Goal: Task Accomplishment & Management: Complete application form

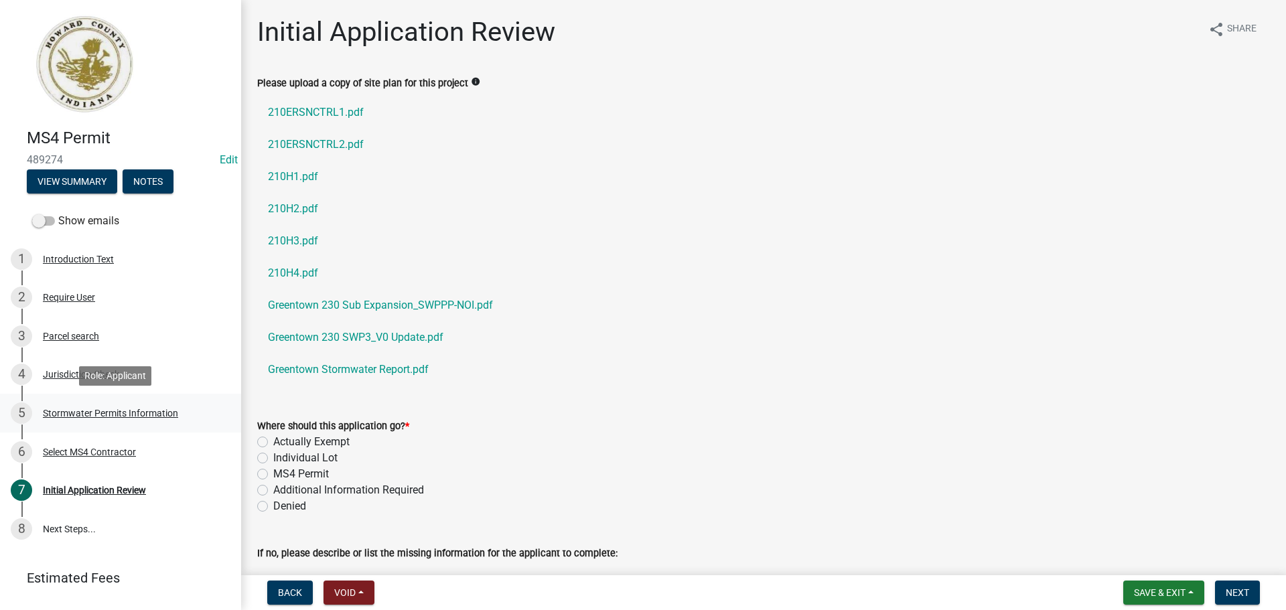
click at [161, 407] on div "5 Stormwater Permits Information" at bounding box center [115, 413] width 209 height 21
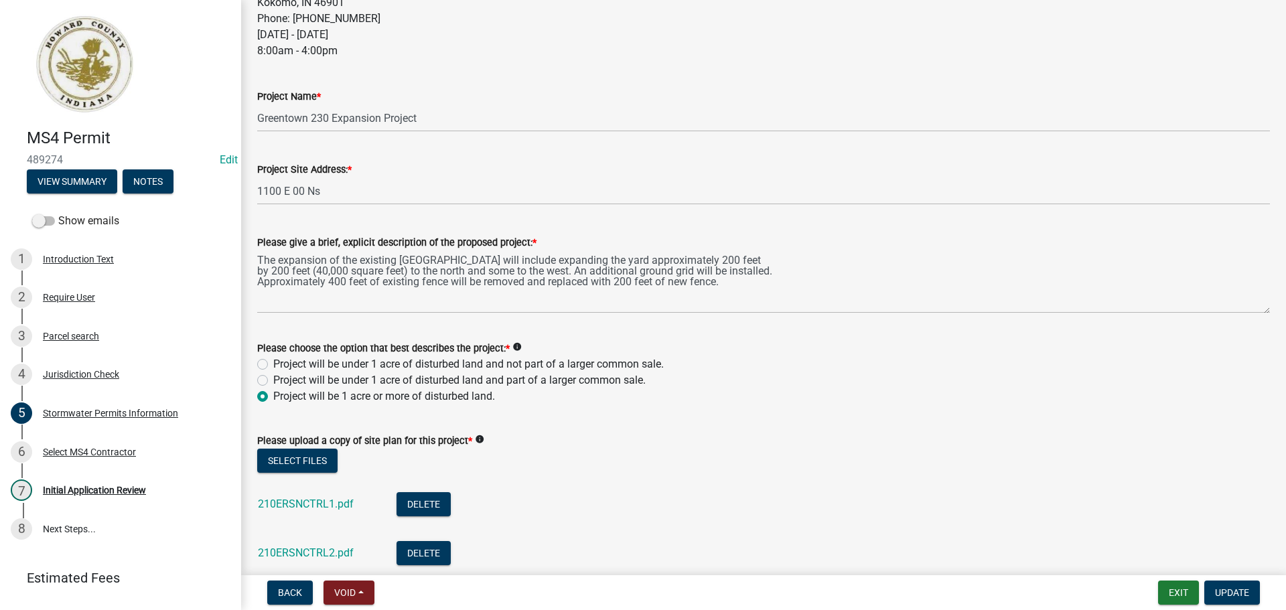
scroll to position [469, 0]
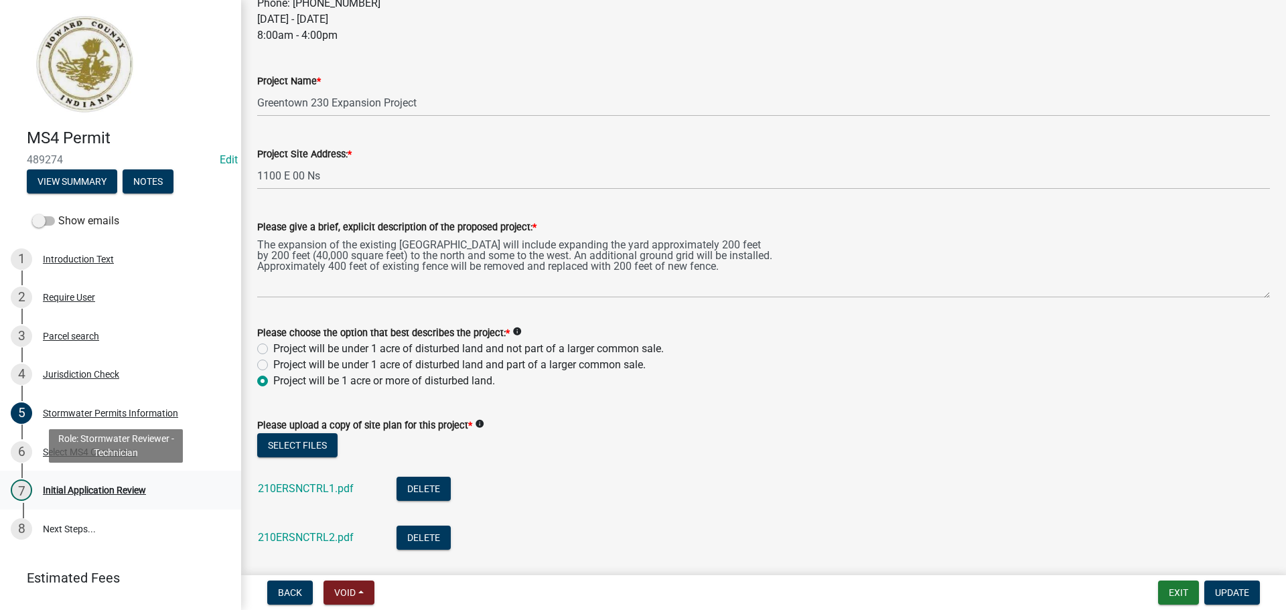
click at [157, 491] on div "7 Initial Application Review" at bounding box center [115, 490] width 209 height 21
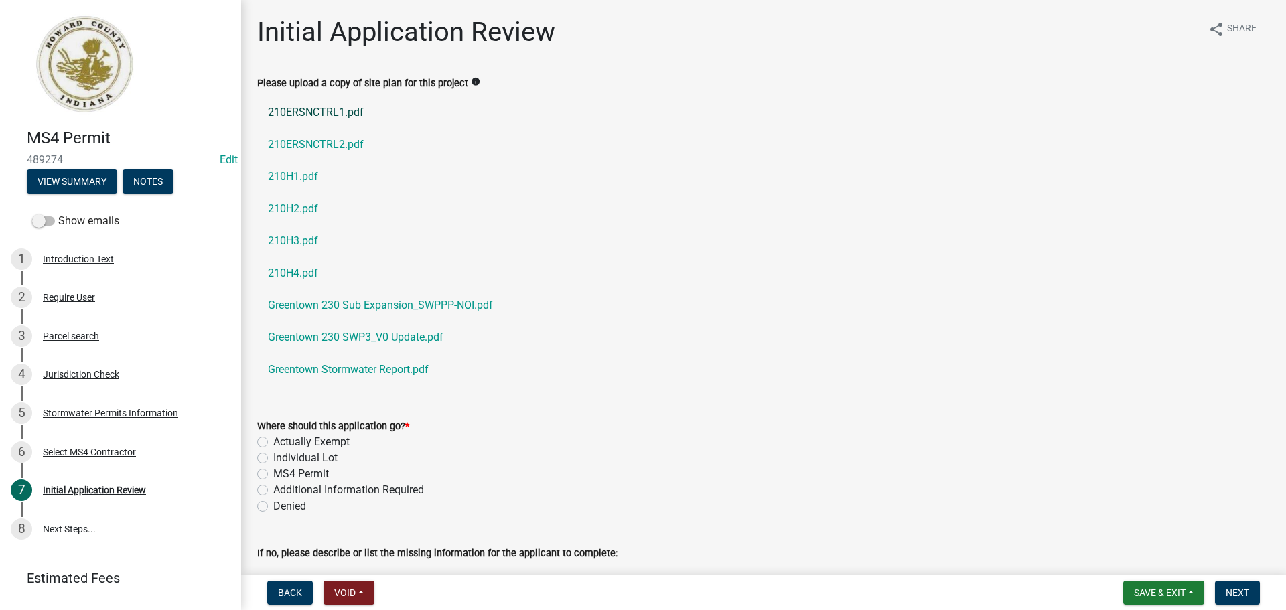
click at [338, 122] on link "210ERSNCTRL1.pdf" at bounding box center [763, 112] width 1013 height 32
click at [421, 339] on link "Greentown 230 SWP3_V0 Update.pdf" at bounding box center [763, 338] width 1013 height 32
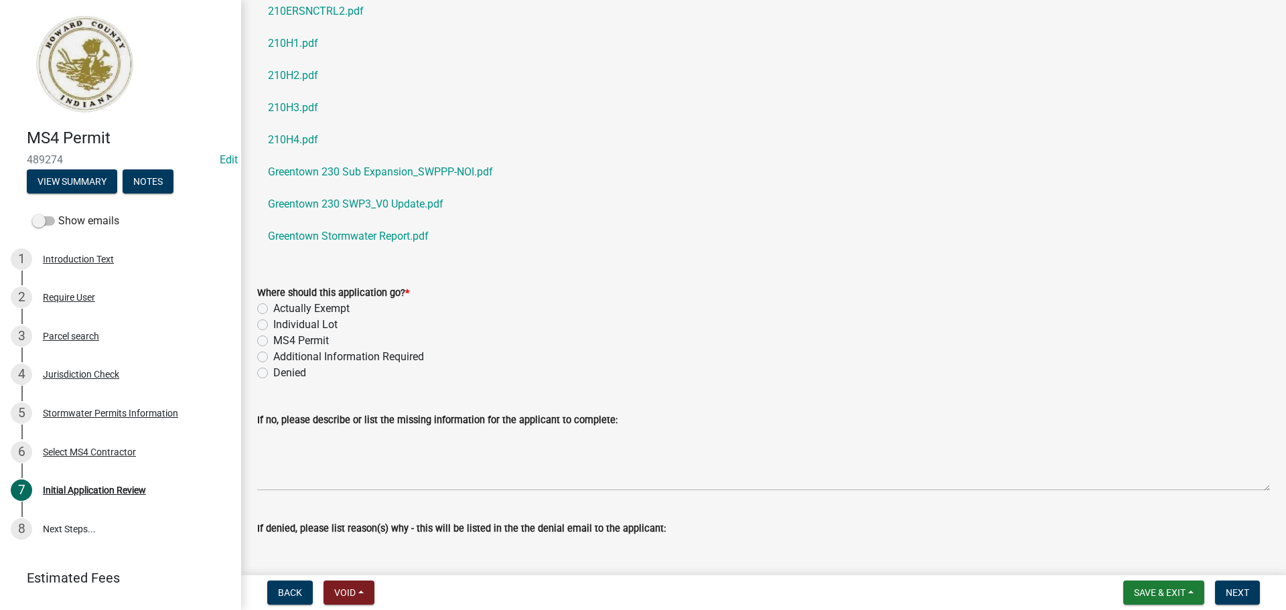
scroll to position [134, 0]
click at [301, 340] on label "MS4 Permit" at bounding box center [301, 340] width 56 height 16
click at [282, 340] on input "MS4 Permit" at bounding box center [277, 336] width 9 height 9
radio input "true"
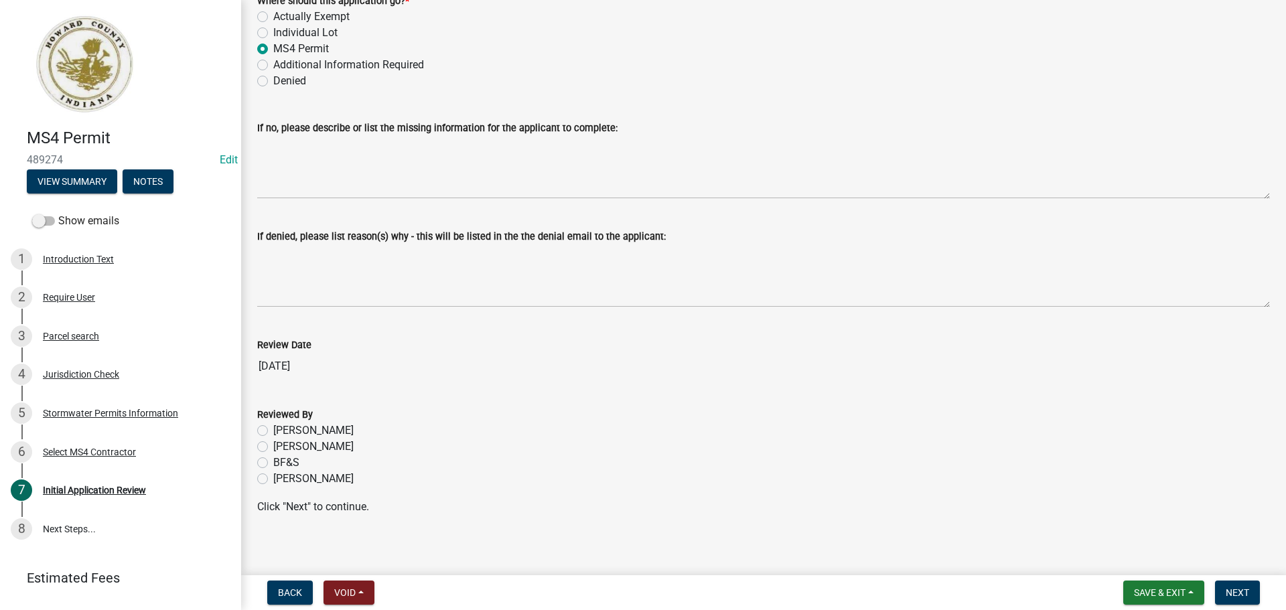
scroll to position [433, 0]
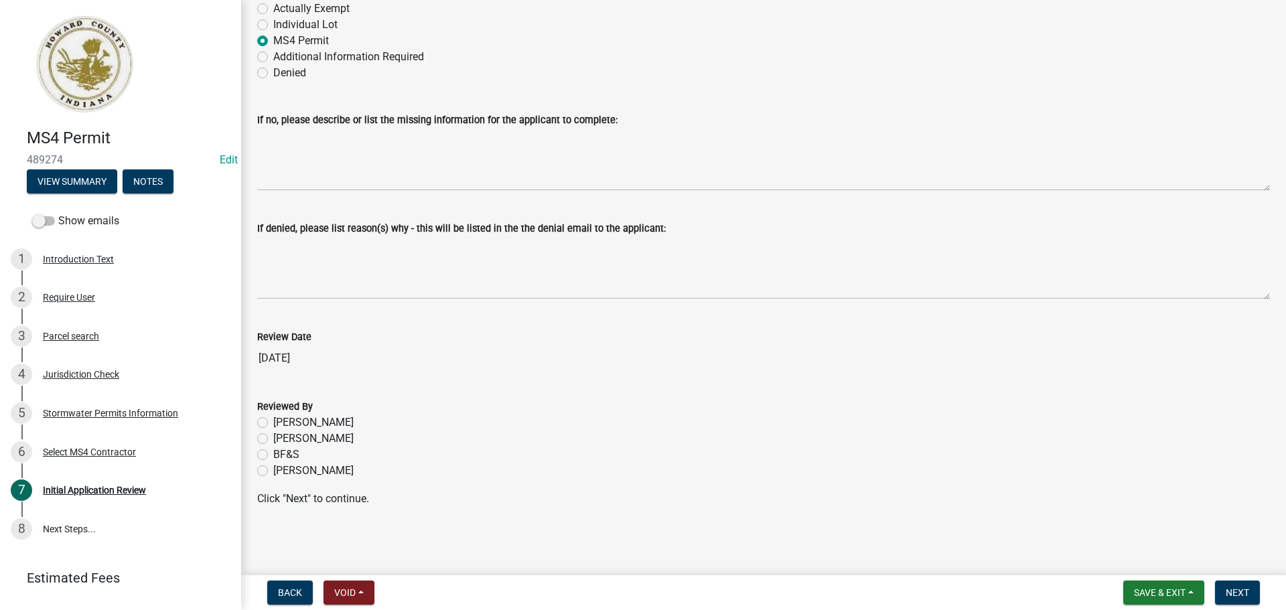
click at [299, 469] on label "[PERSON_NAME]" at bounding box center [313, 471] width 80 height 16
click at [282, 469] on input "[PERSON_NAME]" at bounding box center [277, 467] width 9 height 9
radio input "true"
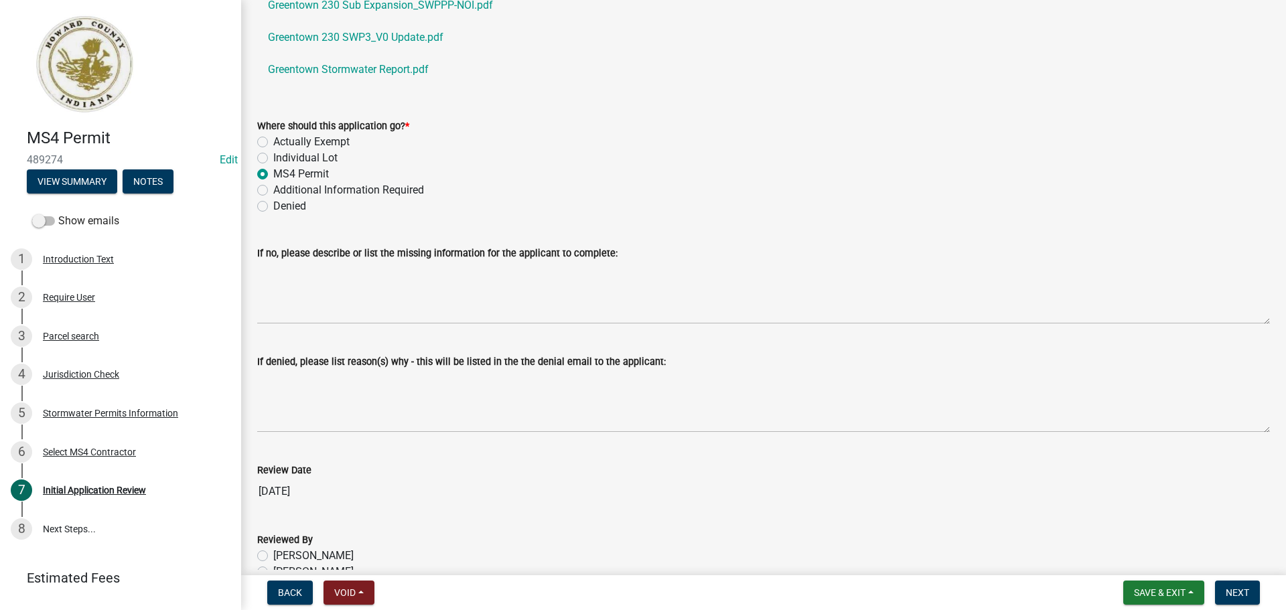
scroll to position [299, 0]
click at [1251, 591] on button "Next" at bounding box center [1237, 593] width 45 height 24
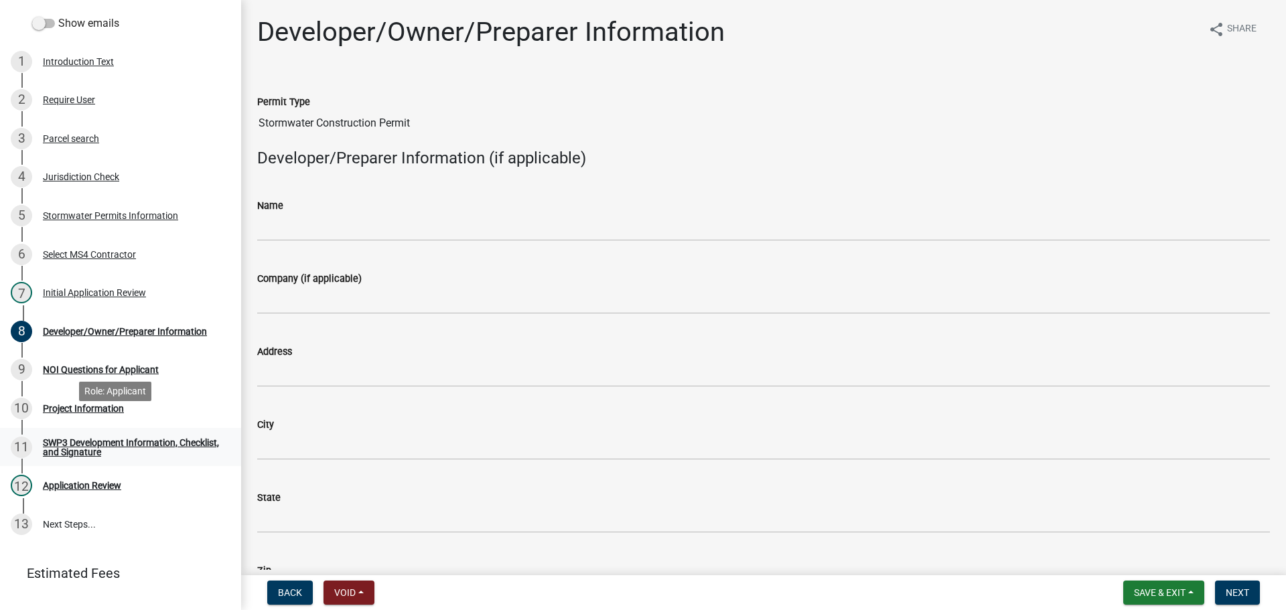
scroll to position [201, 0]
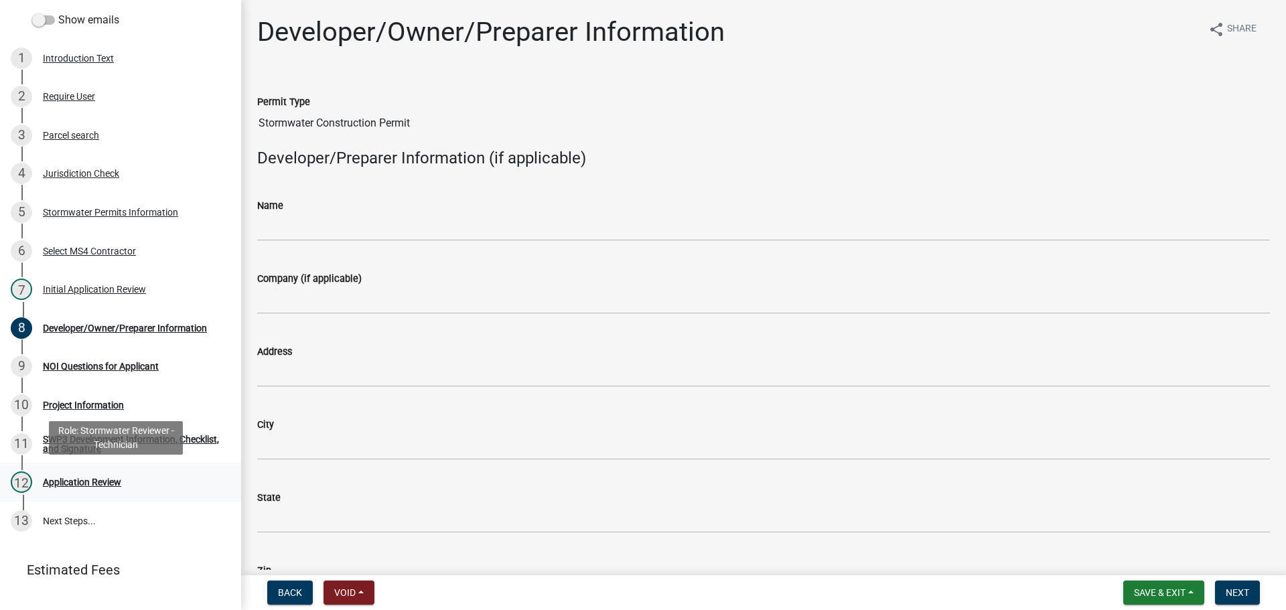
click at [94, 485] on div "Application Review" at bounding box center [82, 482] width 78 height 9
click at [96, 478] on div "Application Review" at bounding box center [82, 482] width 78 height 9
click at [1192, 591] on button "Save & Exit" at bounding box center [1163, 593] width 81 height 24
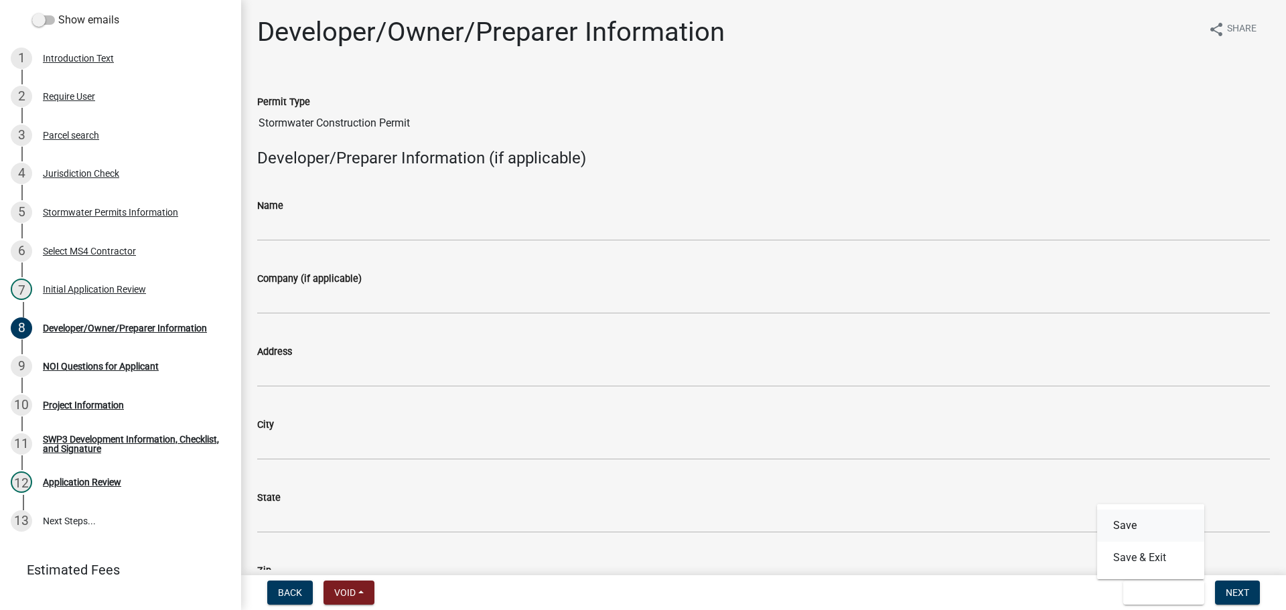
click at [1131, 517] on button "Save" at bounding box center [1150, 526] width 107 height 32
